Goal: Information Seeking & Learning: Learn about a topic

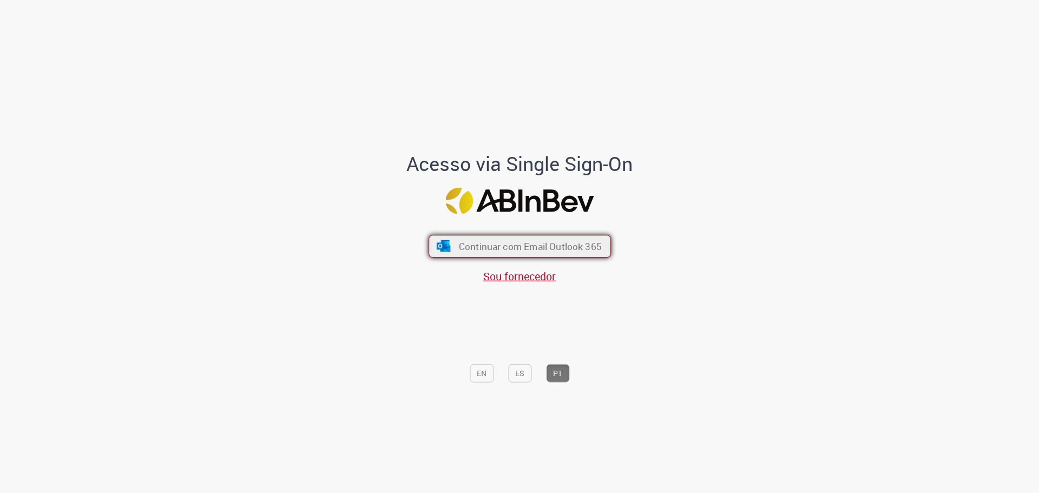
click at [574, 241] on span "Continuar com Email Outlook 365" at bounding box center [529, 246] width 143 height 12
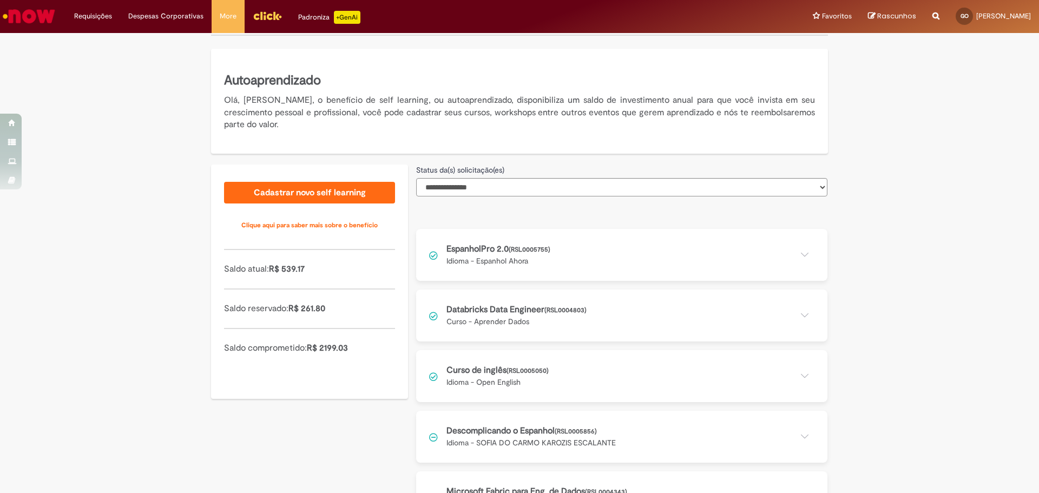
scroll to position [54, 0]
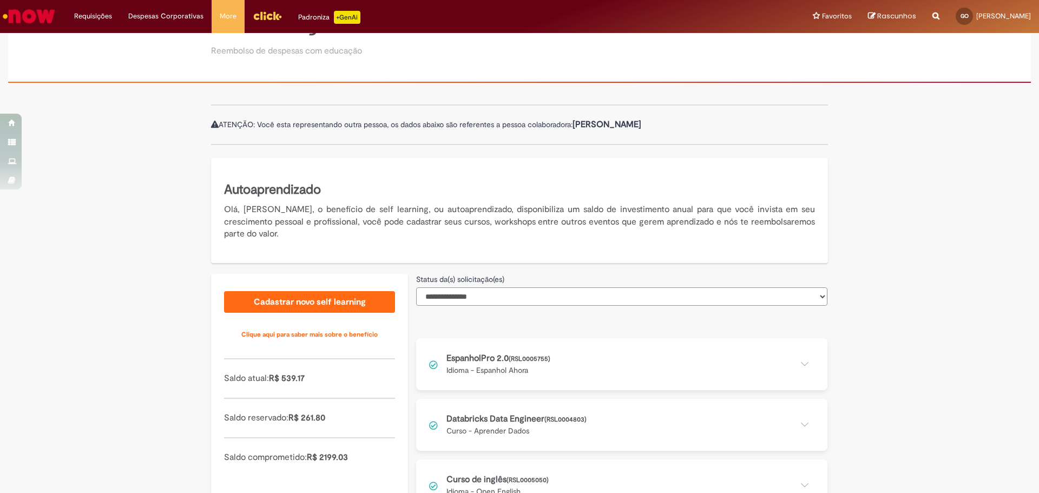
click at [535, 291] on select "**********" at bounding box center [621, 296] width 411 height 18
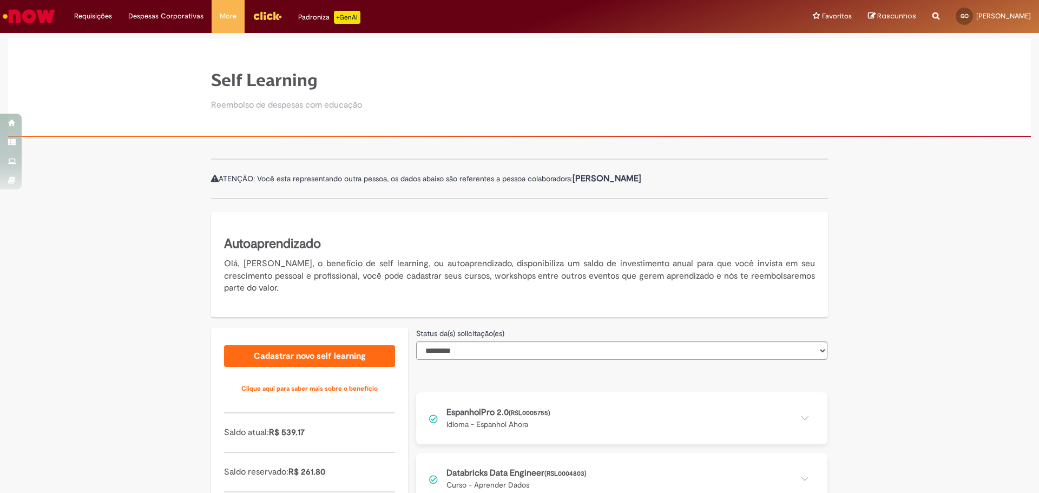
select select "*"
click at [625, 408] on button at bounding box center [621, 418] width 411 height 52
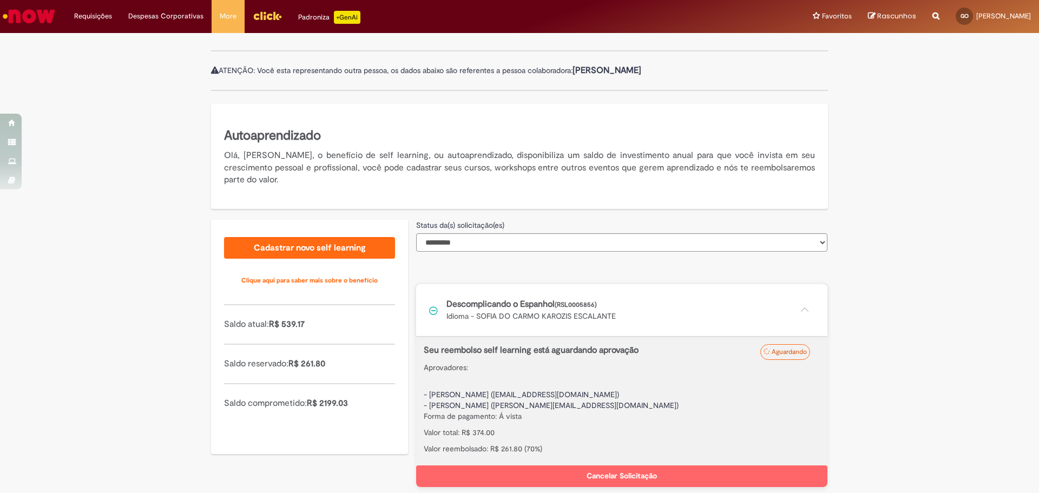
scroll to position [111, 0]
